Goal: Information Seeking & Learning: Check status

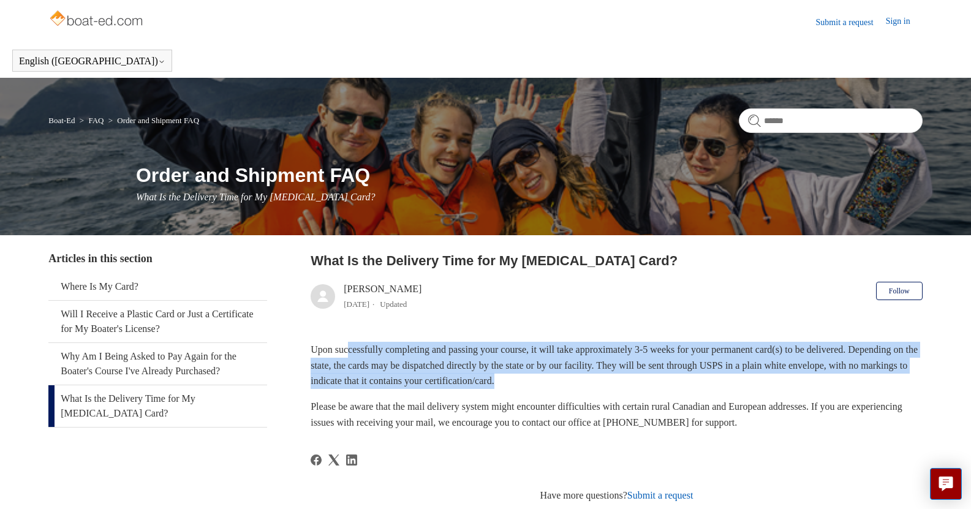
drag, startPoint x: 350, startPoint y: 350, endPoint x: 738, endPoint y: 379, distance: 388.8
click at [738, 379] on p "Upon successfully completing and passing your course, it will take approximatel…" at bounding box center [617, 365] width 612 height 47
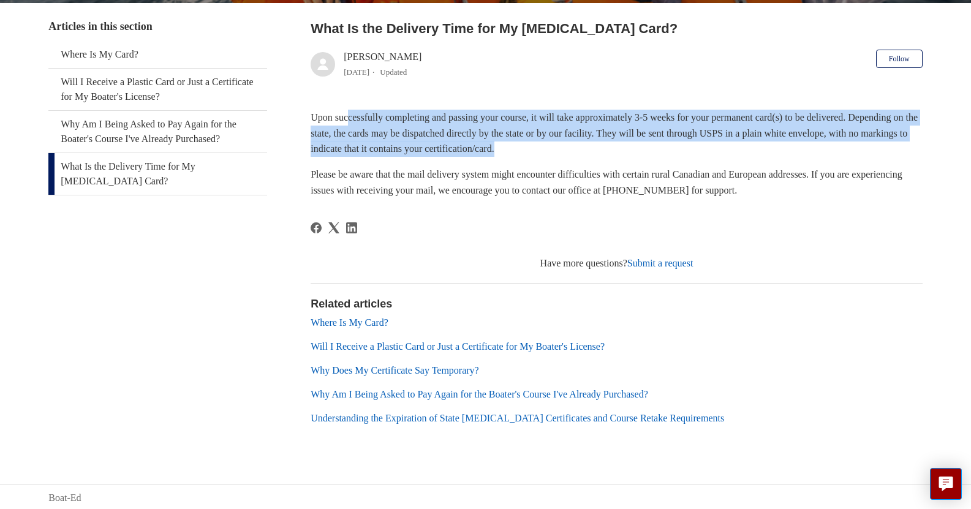
scroll to position [235, 0]
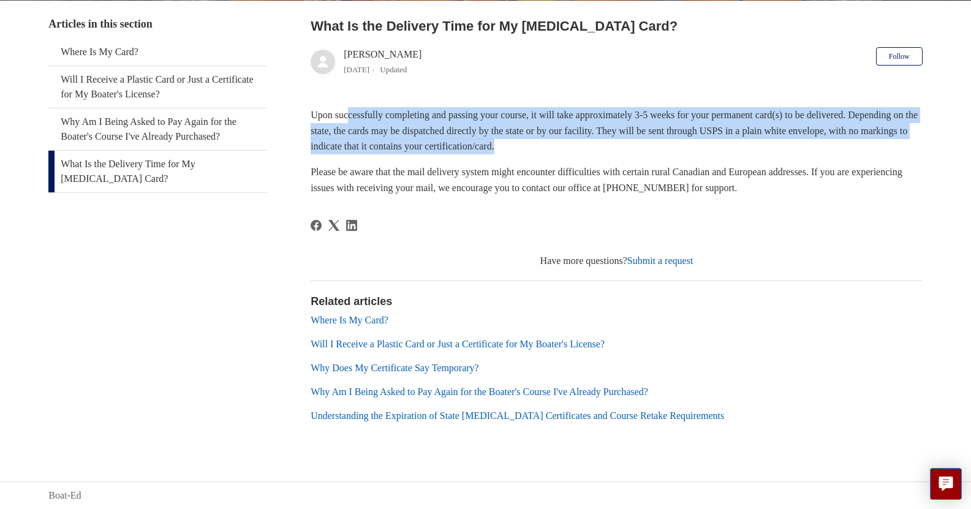
click at [350, 319] on link "Where Is My Card?" at bounding box center [350, 320] width 78 height 10
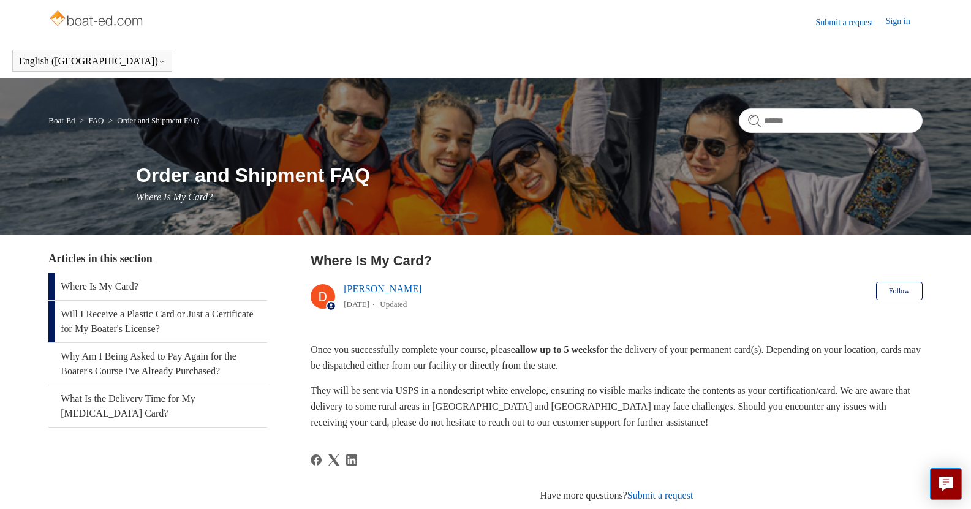
click at [119, 323] on link "Will I Receive a Plastic Card or Just a Certificate for My Boater's License?" at bounding box center [157, 322] width 219 height 42
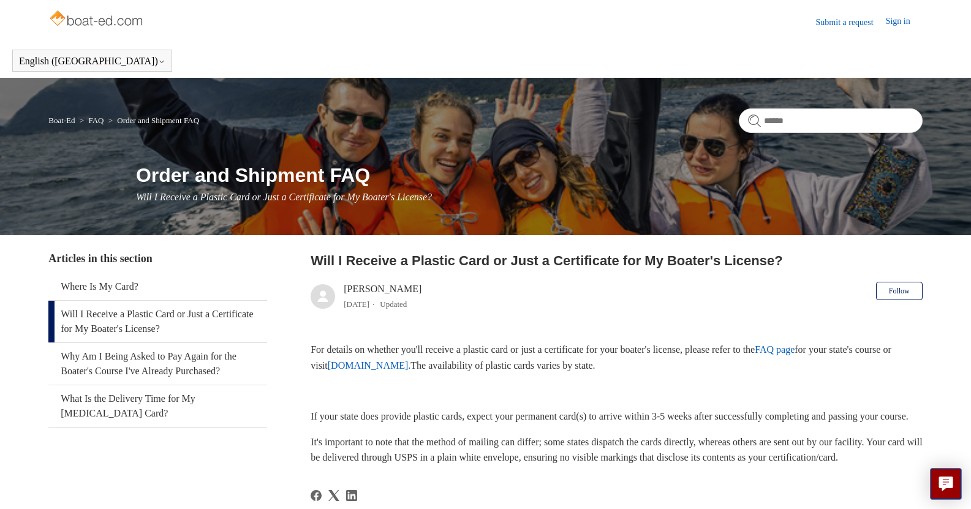
click at [411, 367] on link "www.ilostmycard.com." at bounding box center [369, 365] width 83 height 10
